Goal: Information Seeking & Learning: Learn about a topic

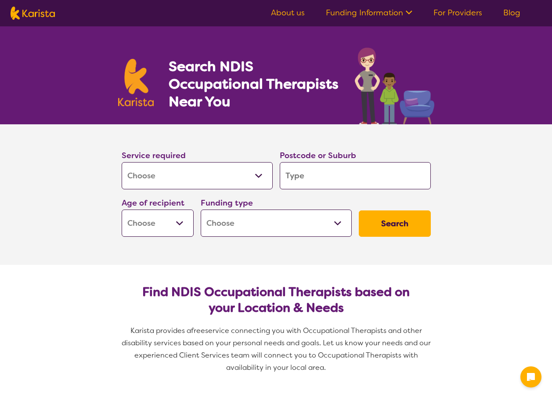
select select "[MEDICAL_DATA]"
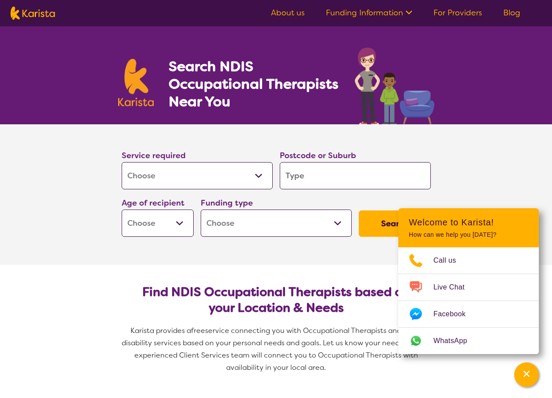
click at [311, 178] on input "search" at bounding box center [355, 175] width 151 height 27
type input "7"
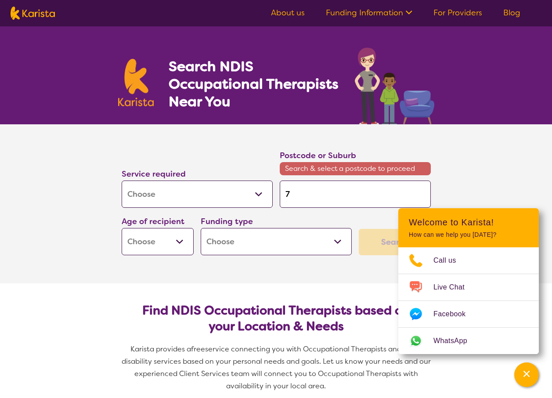
type input "73"
click at [316, 200] on input "73" at bounding box center [355, 194] width 151 height 27
drag, startPoint x: 284, startPoint y: 169, endPoint x: 416, endPoint y: 167, distance: 131.4
click at [416, 167] on span "Search & select a postcode to proceed" at bounding box center [355, 168] width 151 height 13
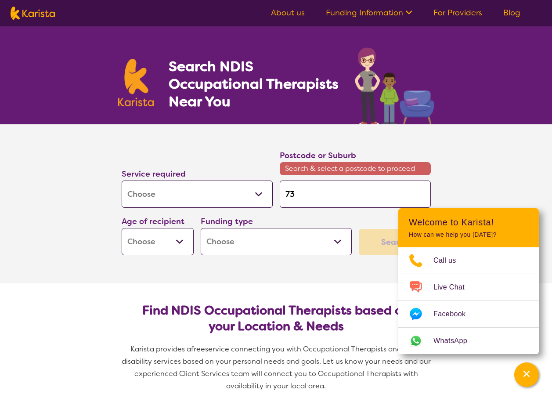
drag, startPoint x: 416, startPoint y: 167, endPoint x: 370, endPoint y: 184, distance: 48.4
click at [370, 184] on input "73" at bounding box center [355, 194] width 151 height 27
type input "7"
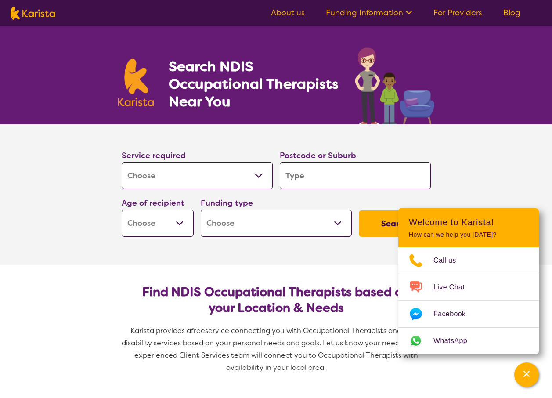
type input "3"
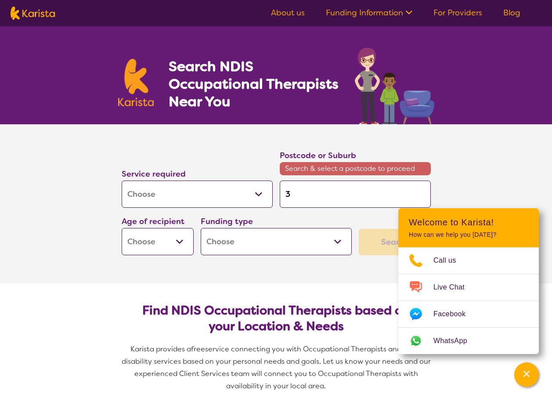
type input "31"
type input "312"
type input "3124"
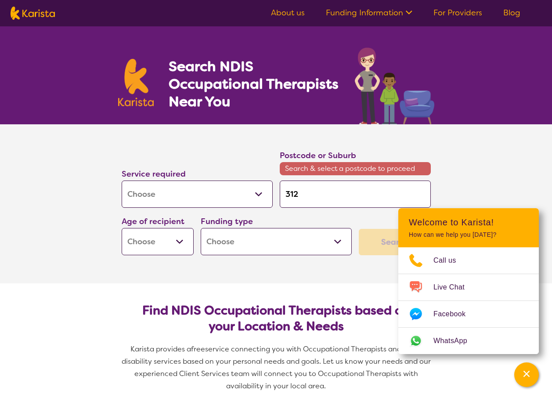
type input "3124"
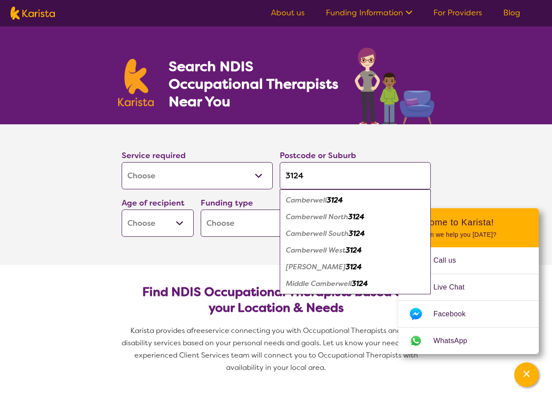
type input "3124"
click at [320, 194] on div "Camberwell 3124" at bounding box center [355, 200] width 142 height 17
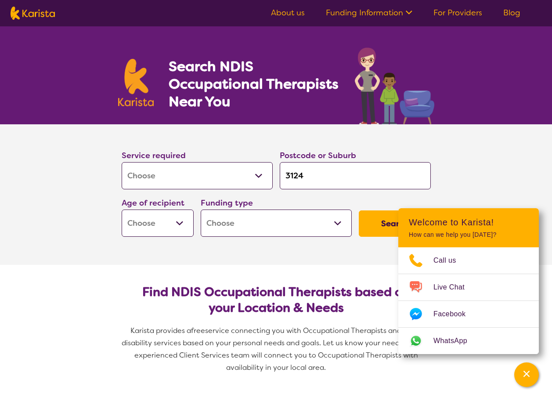
click at [185, 219] on select "Early Childhood - 0 to 9 Child - 10 to 11 Adolescent - 12 to 17 Adult - 18 to 6…" at bounding box center [158, 223] width 72 height 27
select select "AG"
click at [122, 210] on select "Early Childhood - 0 to 9 Child - 10 to 11 Adolescent - 12 to 17 Adult - 18 to 6…" at bounding box center [158, 223] width 72 height 27
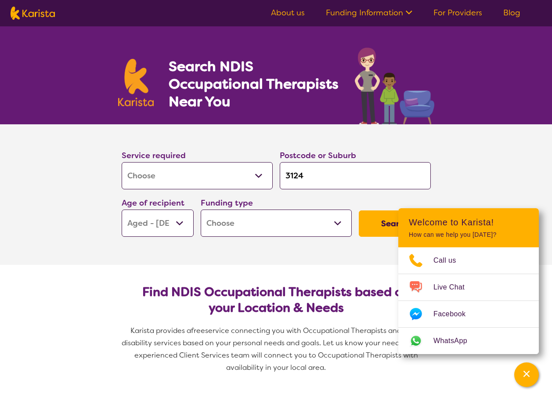
select select "AG"
click at [253, 230] on select "Home Care Package (HCP) National Disability Insurance Scheme (NDIS) I don't know" at bounding box center [276, 223] width 151 height 27
select select "i-don-t-know"
click at [201, 210] on select "Home Care Package (HCP) National Disability Insurance Scheme (NDIS) I don't know" at bounding box center [276, 223] width 151 height 27
select select "i-don-t-know"
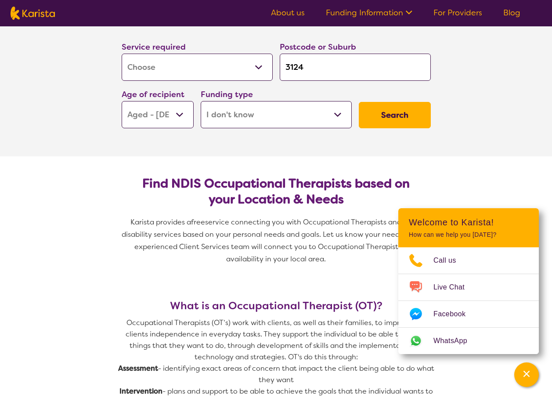
scroll to position [132, 0]
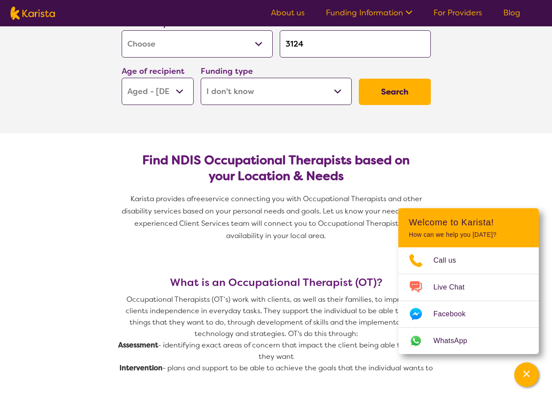
click at [394, 87] on button "Search" at bounding box center [395, 92] width 72 height 26
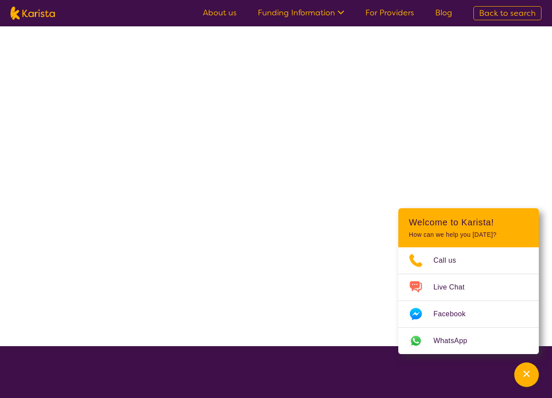
select select "[MEDICAL_DATA]"
select select "AG"
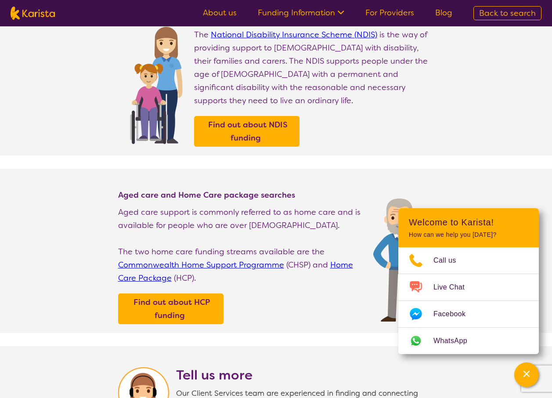
select select "[MEDICAL_DATA]"
select select "AG"
select select "i-don-t-know"
select select "[MEDICAL_DATA]"
select select "AG"
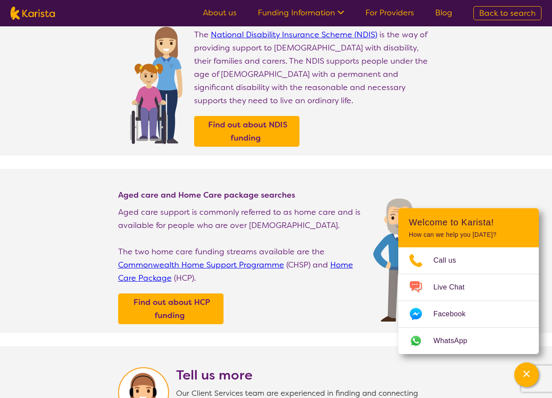
select select "i-don-t-know"
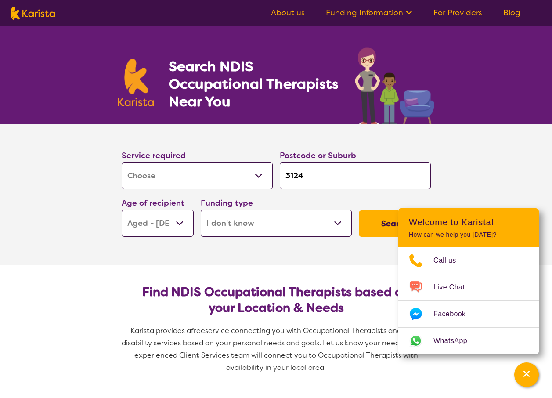
click at [188, 219] on select "Early Childhood - 0 to 9 Child - 10 to 11 Adolescent - 12 to 17 Adult - 18 to 6…" at bounding box center [158, 223] width 72 height 27
select select
click at [122, 210] on select "Early Childhood - 0 to 9 Child - 10 to 11 Adolescent - 12 to 17 Adult - 18 to 6…" at bounding box center [158, 223] width 72 height 27
select select
click at [374, 226] on button "Search" at bounding box center [395, 223] width 72 height 26
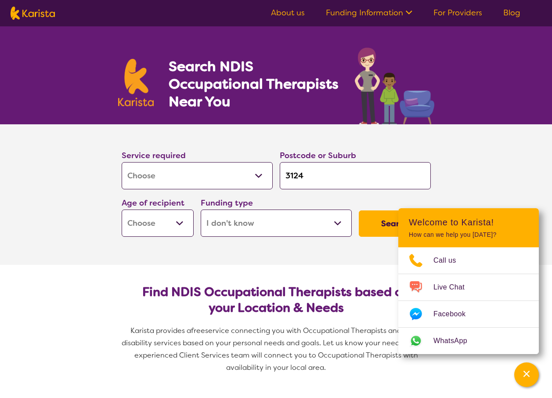
click at [172, 221] on select "Early Childhood - 0 to 9 Child - 10 to 11 Adolescent - 12 to 17 Adult - 18 to 6…" at bounding box center [158, 223] width 72 height 27
select select "AD"
click at [122, 210] on select "Early Childhood - 0 to 9 Child - 10 to 11 Adolescent - 12 to 17 Adult - 18 to 6…" at bounding box center [158, 223] width 72 height 27
select select "AD"
click at [387, 217] on button "Search" at bounding box center [395, 223] width 72 height 26
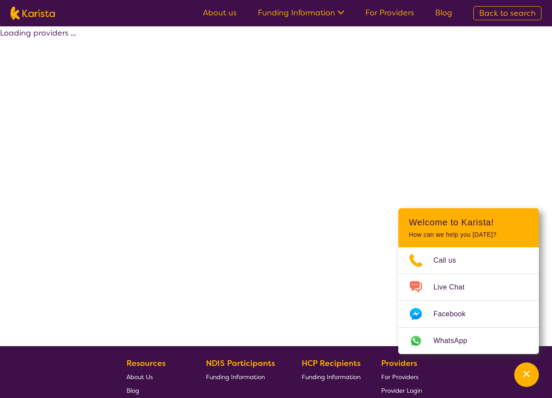
select select "[MEDICAL_DATA]"
select select "AD"
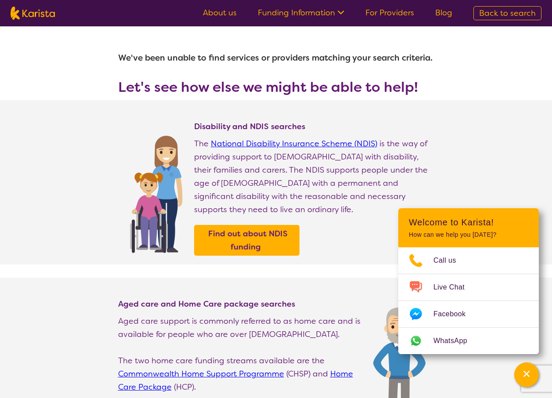
select select "[MEDICAL_DATA]"
select select "AD"
select select "i-don-t-know"
select select "[MEDICAL_DATA]"
select select "AD"
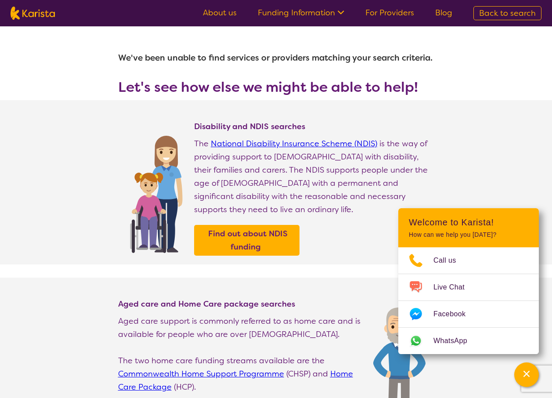
select select "i-don-t-know"
